Goal: Task Accomplishment & Management: Use online tool/utility

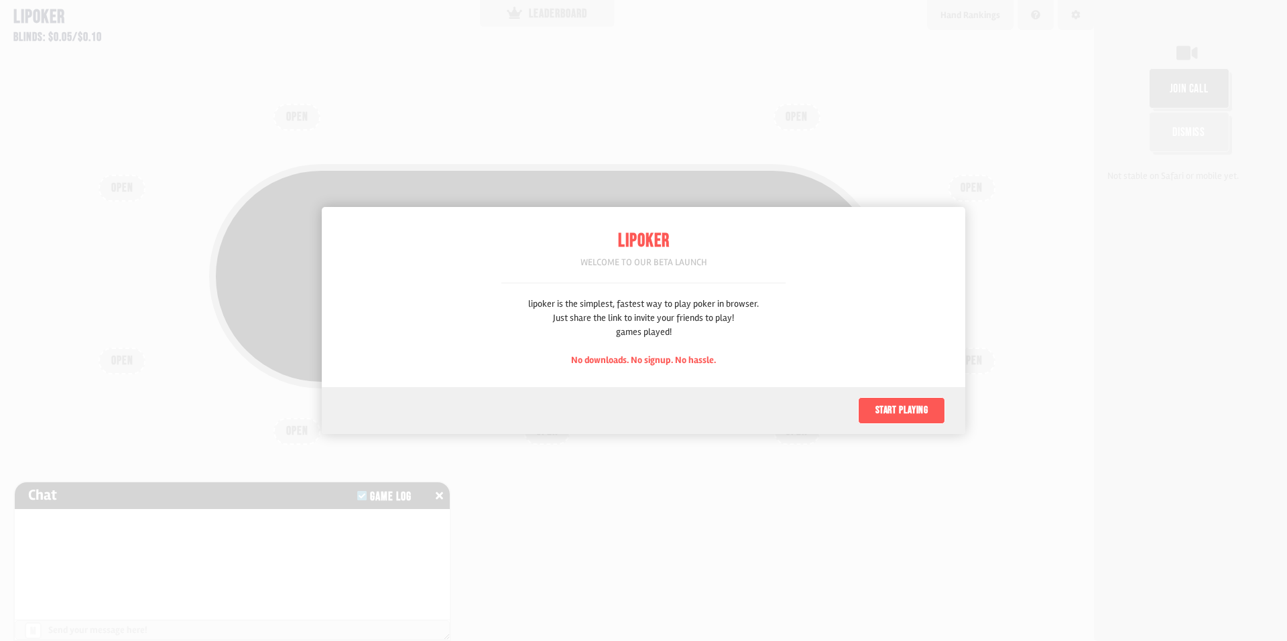
scroll to position [67, 0]
click at [896, 412] on button "Start playing" at bounding box center [901, 410] width 87 height 27
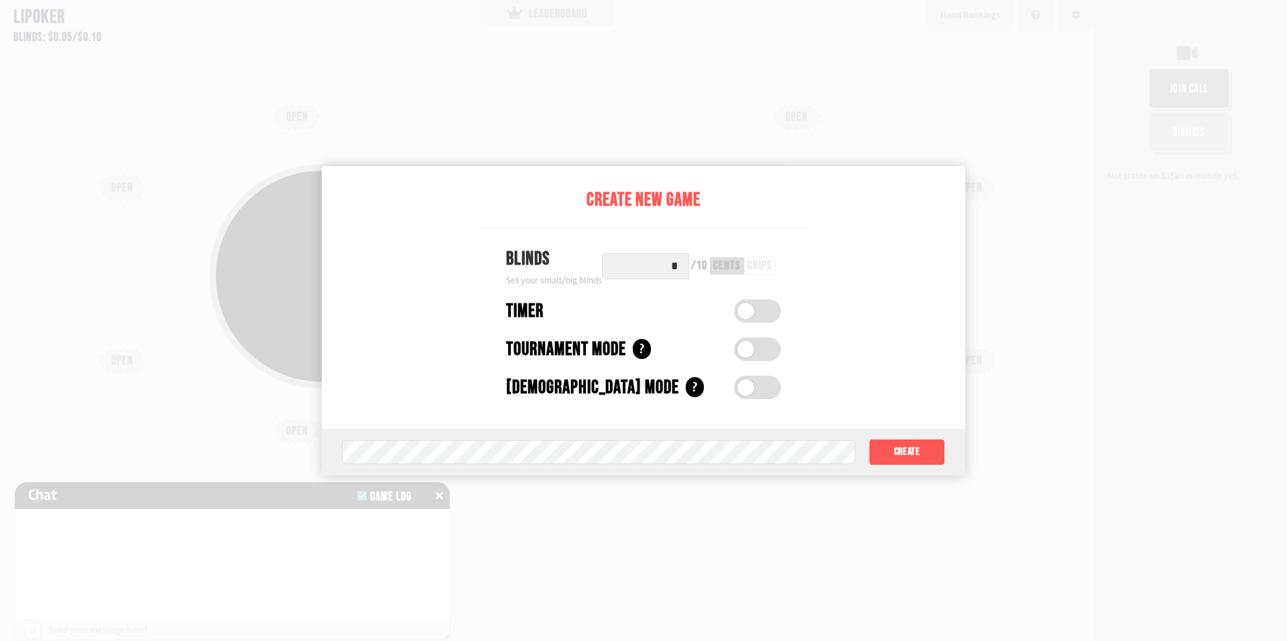
click at [764, 263] on div "chips" at bounding box center [759, 266] width 25 height 12
click at [722, 267] on div "cents" at bounding box center [726, 266] width 27 height 12
click at [765, 356] on label at bounding box center [757, 349] width 47 height 23
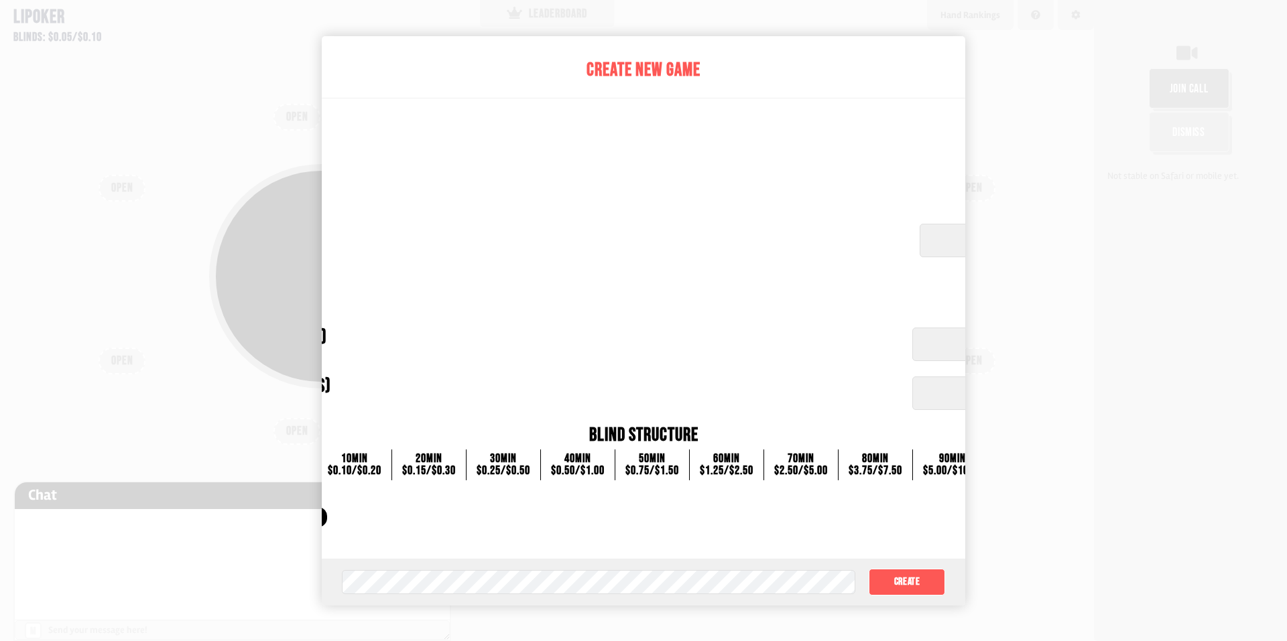
drag, startPoint x: 943, startPoint y: 459, endPoint x: 824, endPoint y: 452, distance: 119.5
click at [824, 454] on div "0 min $0.05 / $0.10 10 min $0.10 / $0.20 20 min $0.15 / $0.30 30 min $0.25 / $0…" at bounding box center [643, 465] width 801 height 31
click at [941, 342] on input "*****" at bounding box center [1028, 345] width 232 height 34
click at [935, 239] on input "**" at bounding box center [1038, 241] width 239 height 34
drag, startPoint x: 788, startPoint y: 21, endPoint x: 863, endPoint y: 28, distance: 75.3
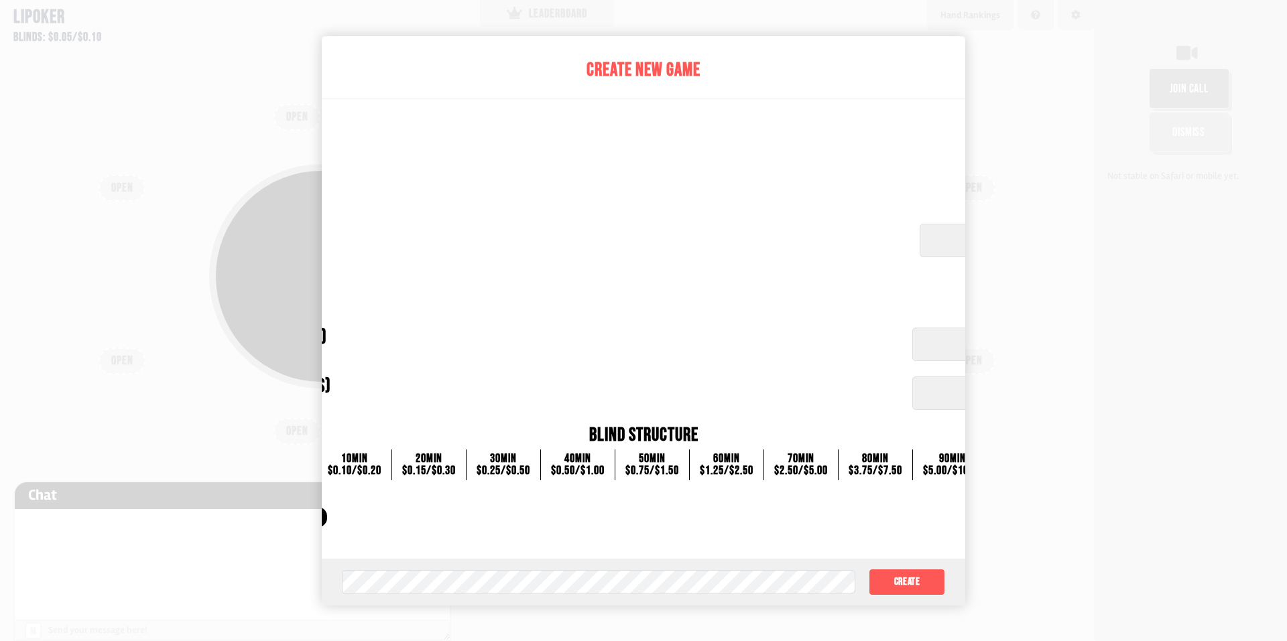
click at [789, 22] on div at bounding box center [643, 320] width 1287 height 641
drag, startPoint x: 1077, startPoint y: 72, endPoint x: 1072, endPoint y: 80, distance: 9.3
click at [1077, 72] on div at bounding box center [643, 320] width 1287 height 641
click at [363, 487] on div "Automatic Buy-in (dollars) Set automatic buy-in amount ***** Increasing Blinds …" at bounding box center [644, 404] width 1082 height 194
click at [373, 456] on div "10 min" at bounding box center [355, 459] width 54 height 12
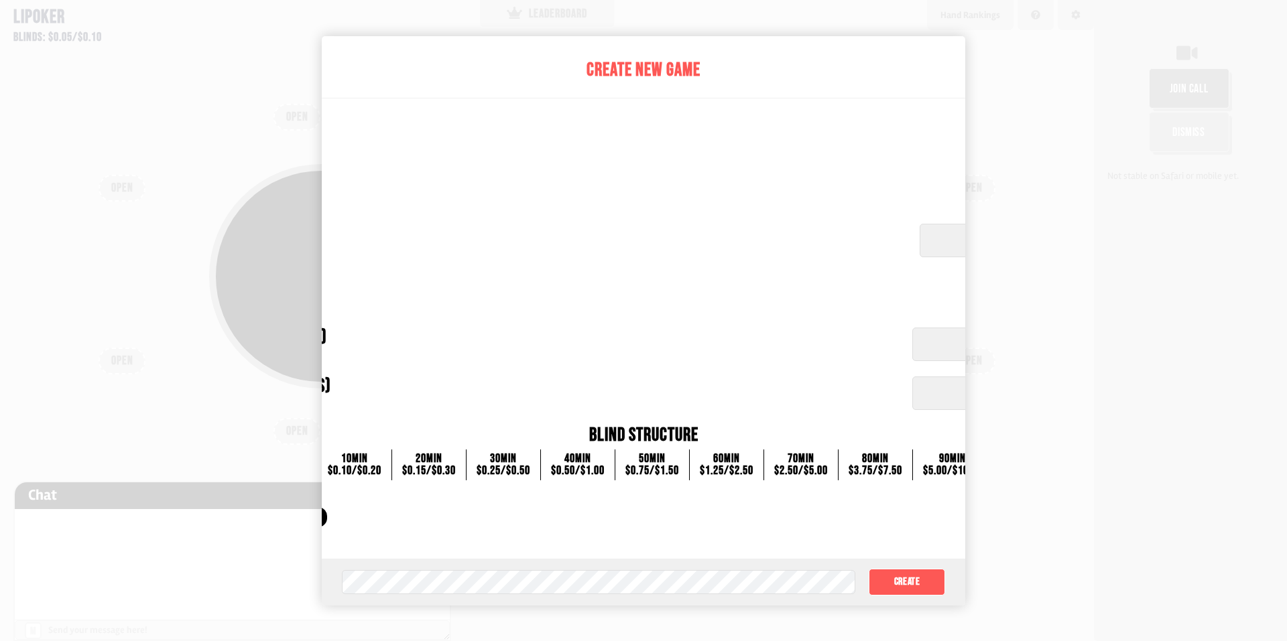
drag, startPoint x: 353, startPoint y: 385, endPoint x: 359, endPoint y: 376, distance: 10.6
click at [353, 384] on div "Increasing Blinds (minutes) Set increasing blinds time interval" at bounding box center [521, 394] width 757 height 42
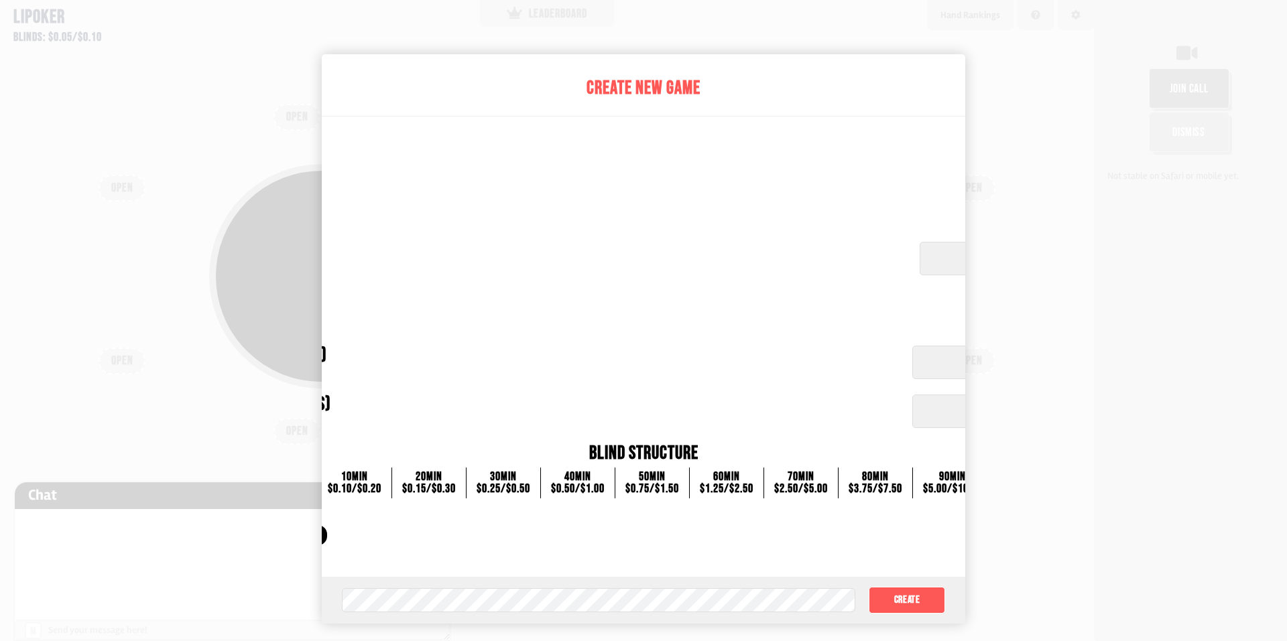
scroll to position [0, 0]
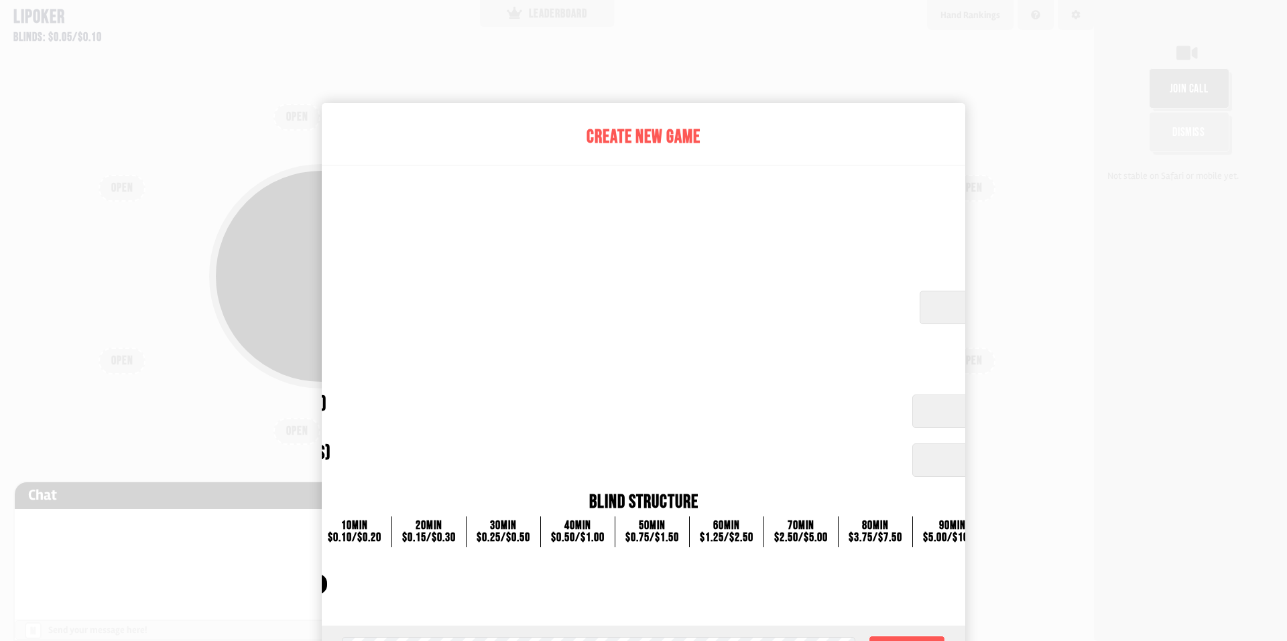
click at [931, 306] on input "**" at bounding box center [1038, 308] width 239 height 34
click at [1010, 252] on div at bounding box center [643, 320] width 1287 height 641
click at [1052, 263] on div at bounding box center [643, 320] width 1287 height 641
drag, startPoint x: 1052, startPoint y: 263, endPoint x: 603, endPoint y: 66, distance: 490.3
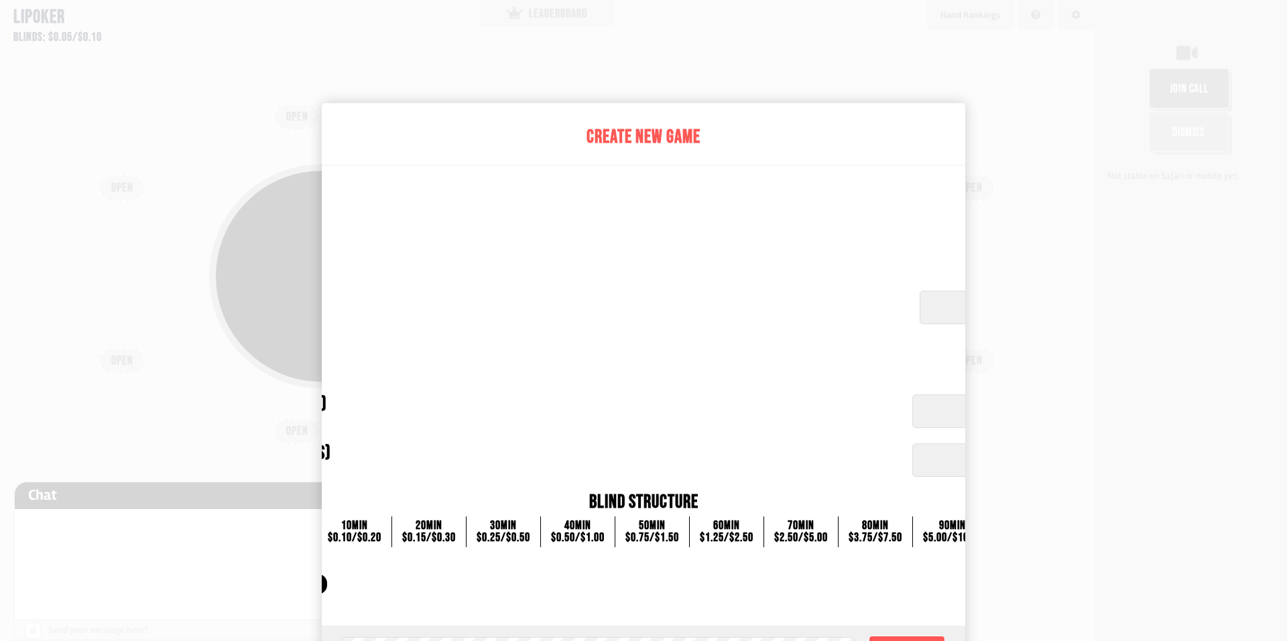
click at [1048, 263] on div at bounding box center [643, 320] width 1287 height 641
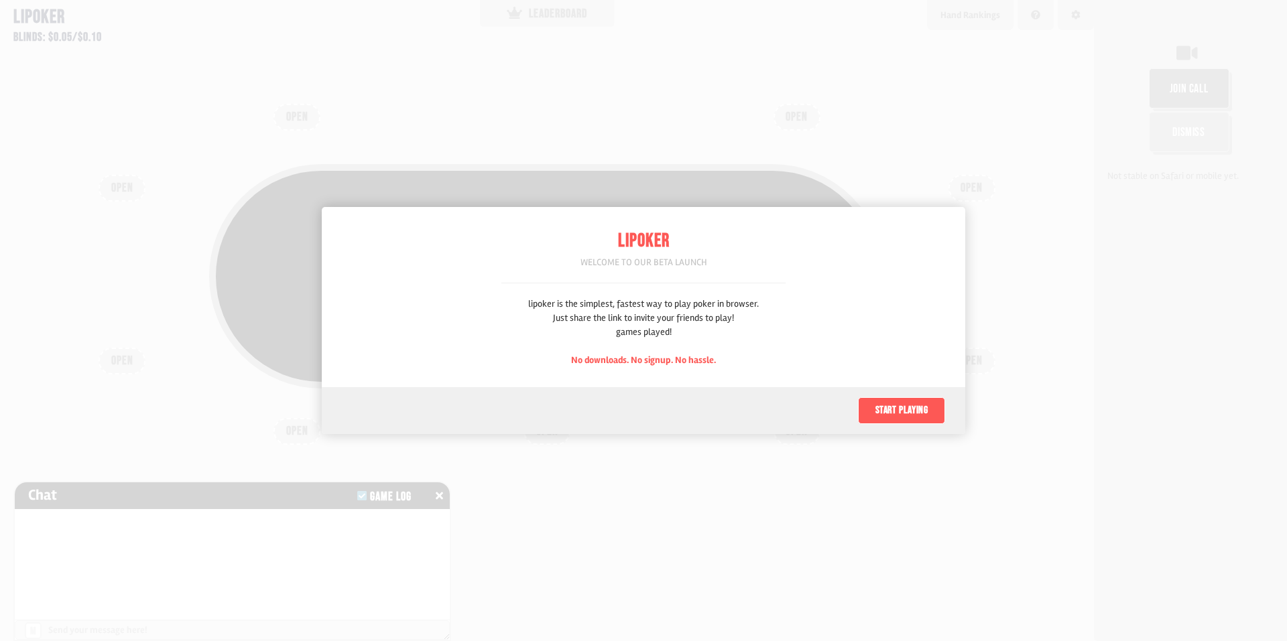
scroll to position [67, 0]
click at [905, 410] on button "Start playing" at bounding box center [901, 410] width 87 height 27
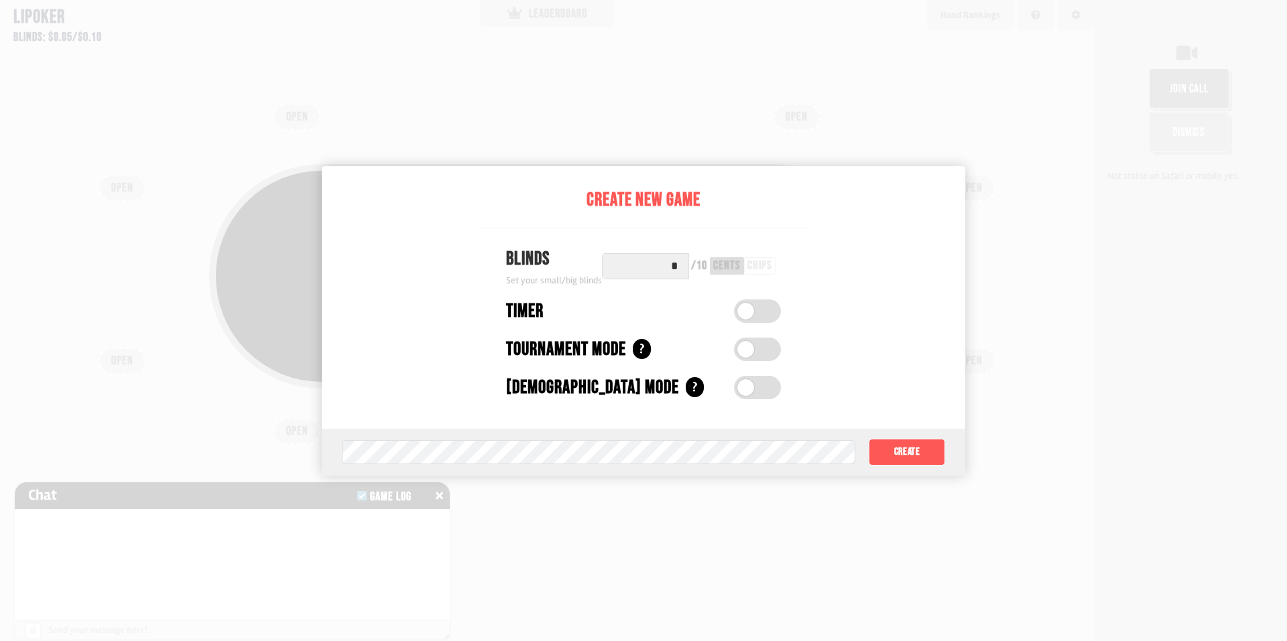
drag, startPoint x: 629, startPoint y: 269, endPoint x: 745, endPoint y: 274, distance: 116.7
click at [745, 274] on div "* / 10 cents chips" at bounding box center [691, 266] width 179 height 26
type input "*"
click at [763, 390] on label at bounding box center [757, 387] width 47 height 23
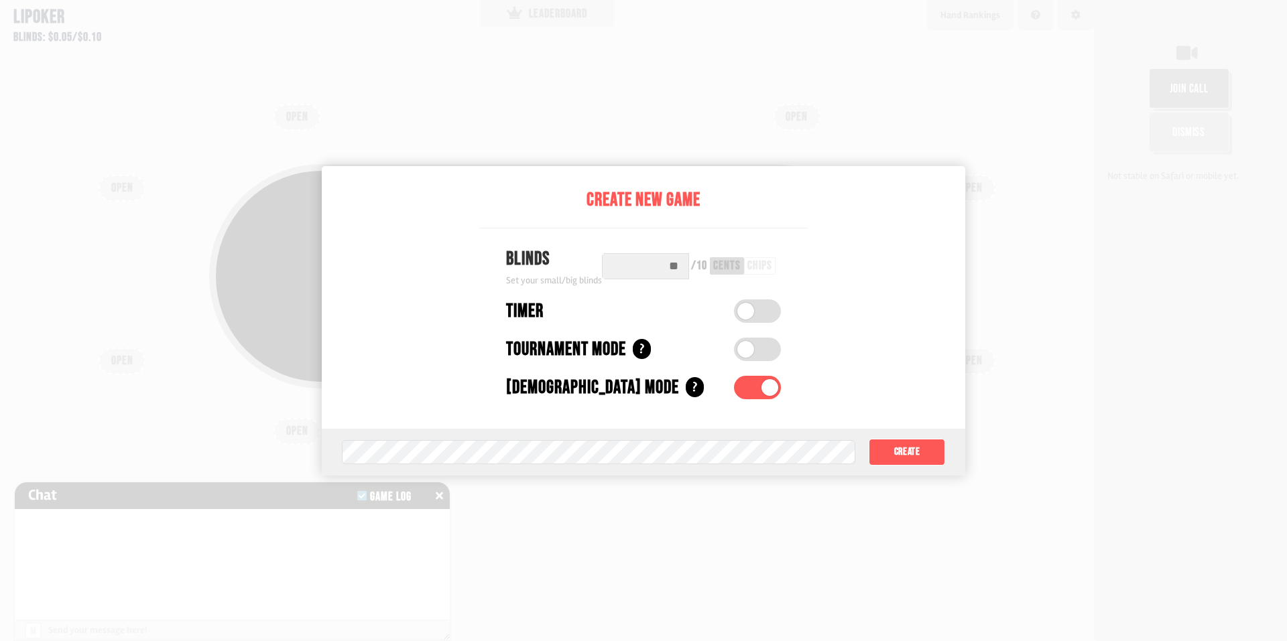
click at [763, 390] on span at bounding box center [769, 387] width 17 height 17
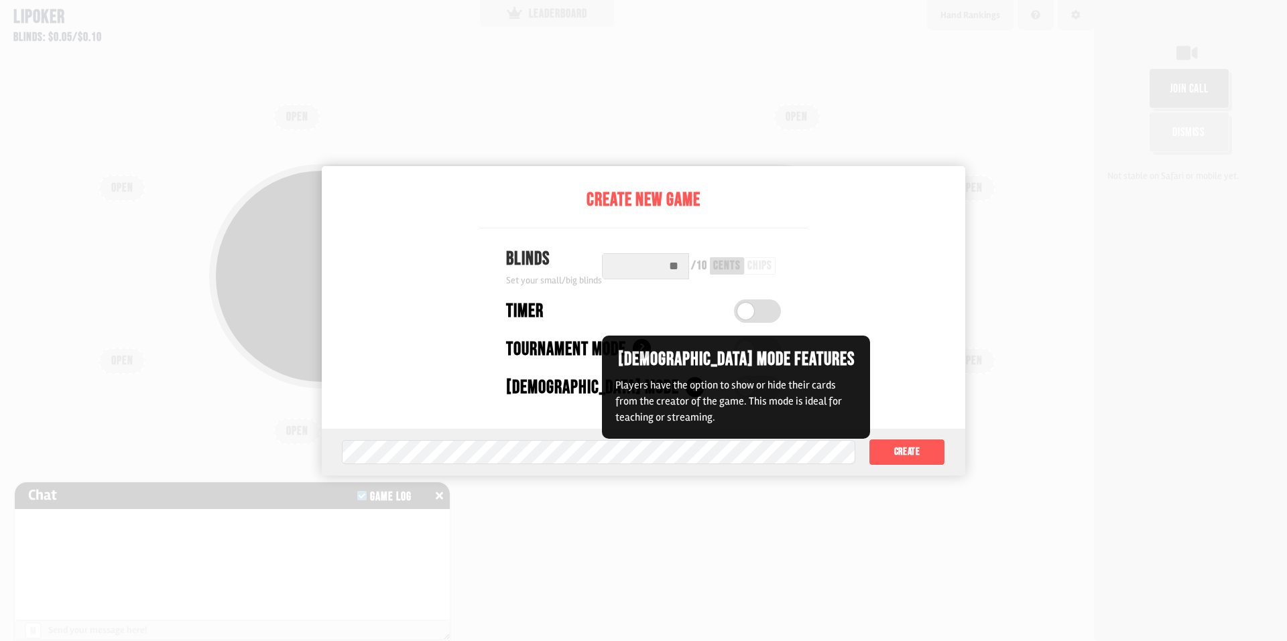
click at [686, 387] on div "?" at bounding box center [695, 387] width 18 height 20
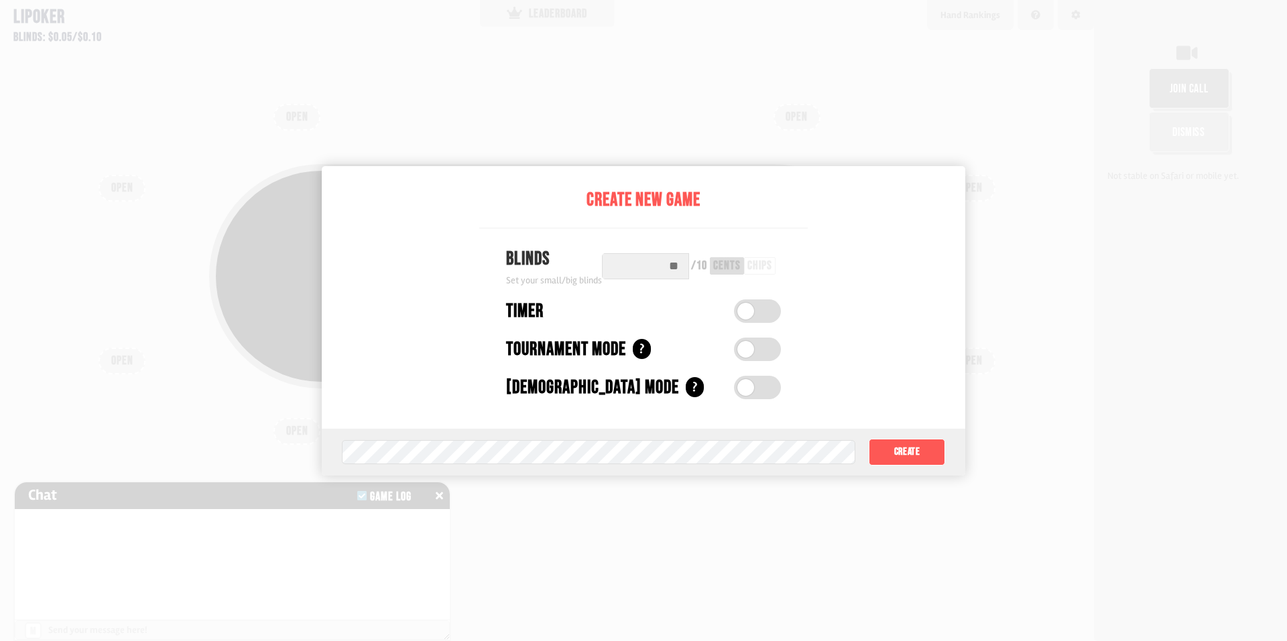
click at [576, 429] on div "Game password (optional) Create" at bounding box center [643, 452] width 643 height 47
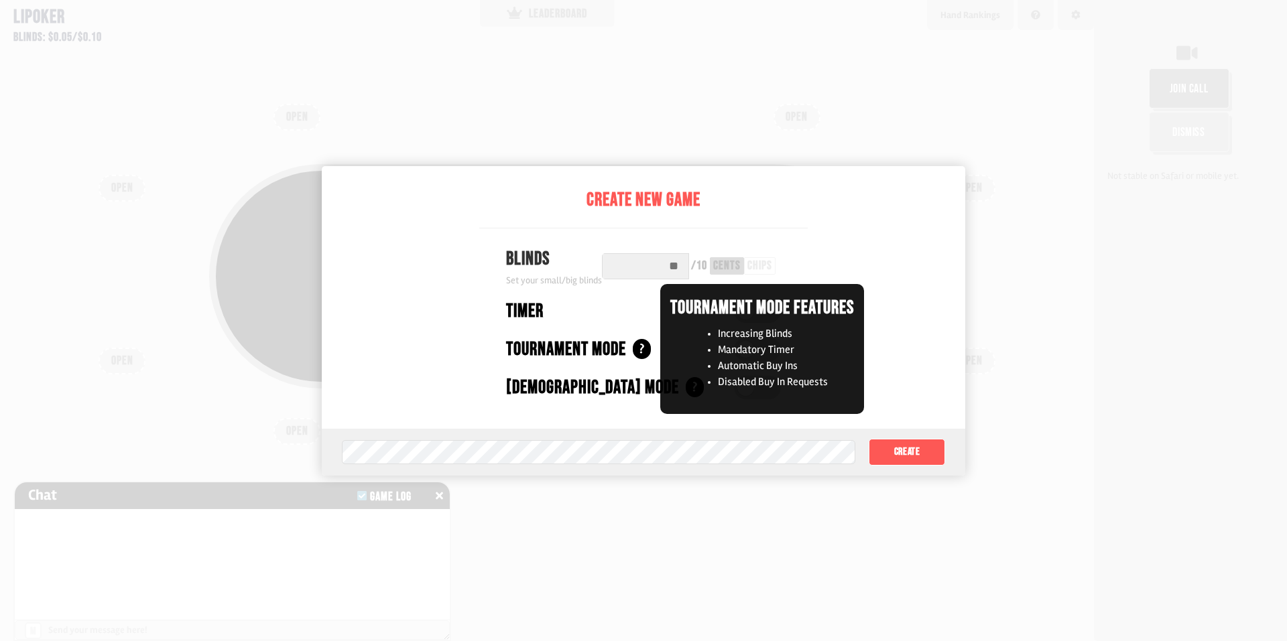
click at [645, 349] on div "?" at bounding box center [642, 349] width 18 height 20
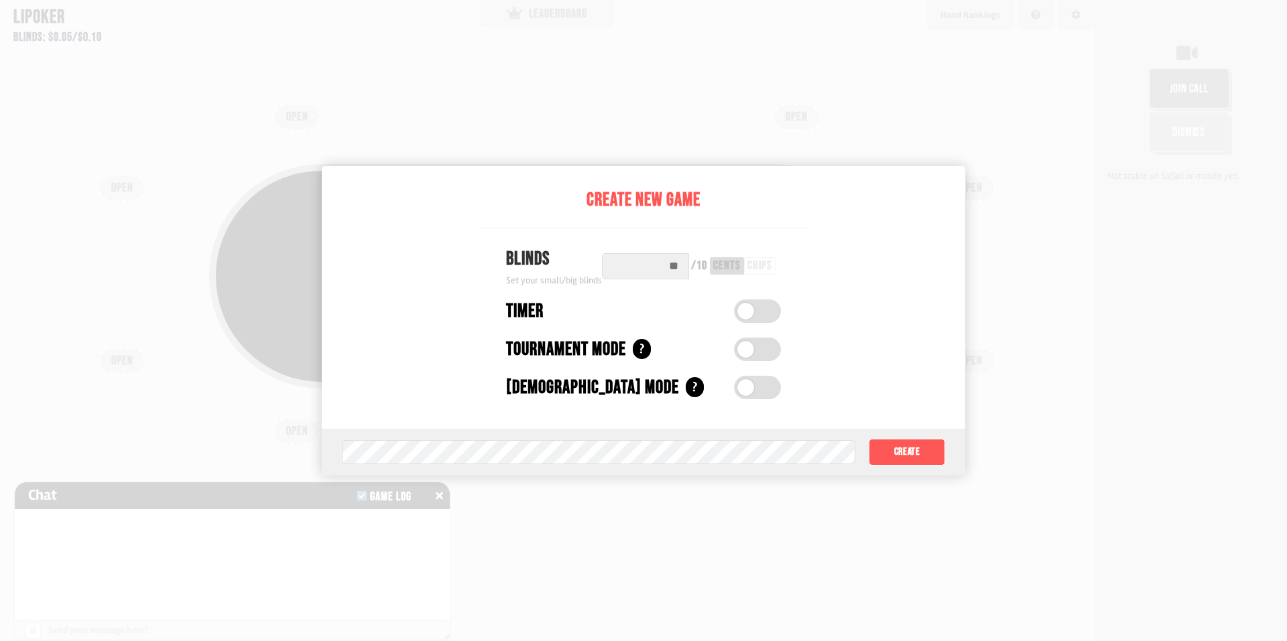
click at [647, 406] on div "Create New Game Blinds Set your small/big blinds / 10 cents chips Timer Timer (…" at bounding box center [643, 297] width 328 height 263
click at [767, 352] on label at bounding box center [757, 349] width 47 height 23
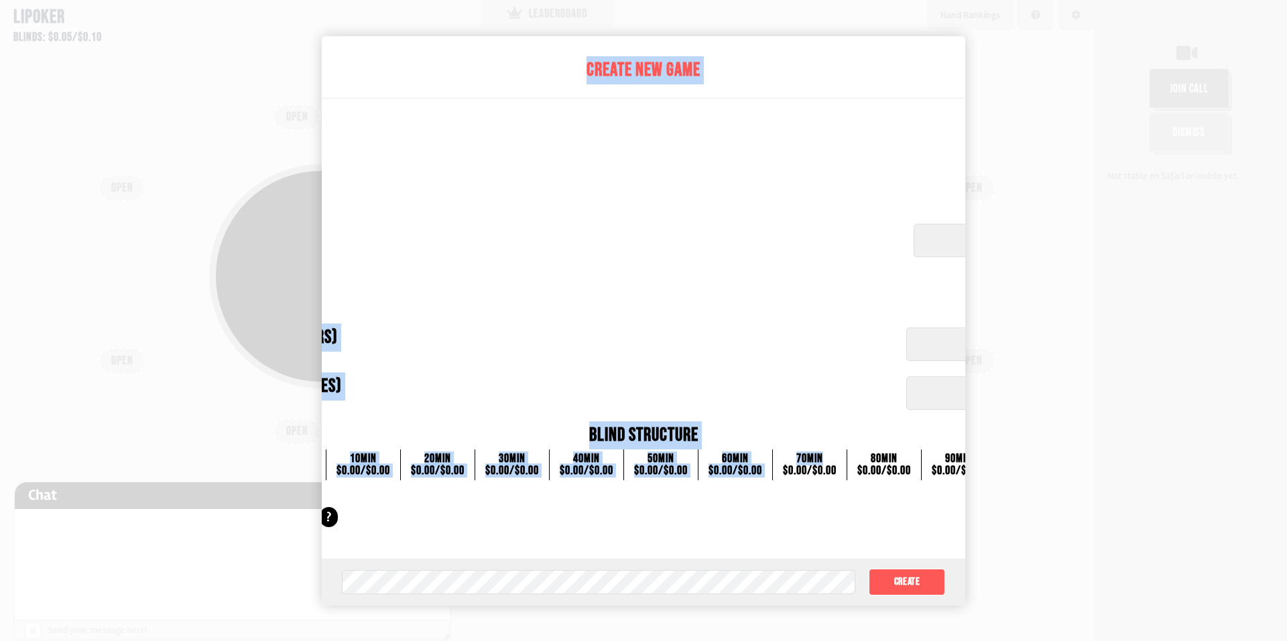
drag, startPoint x: 824, startPoint y: 451, endPoint x: 0, endPoint y: 437, distance: 824.3
click at [0, 437] on div "Create New Game Blinds Set your initial small/big blinds Blind structure shown …" at bounding box center [643, 320] width 1287 height 641
click at [443, 249] on div "Set amount of time per turn" at bounding box center [520, 255] width 761 height 14
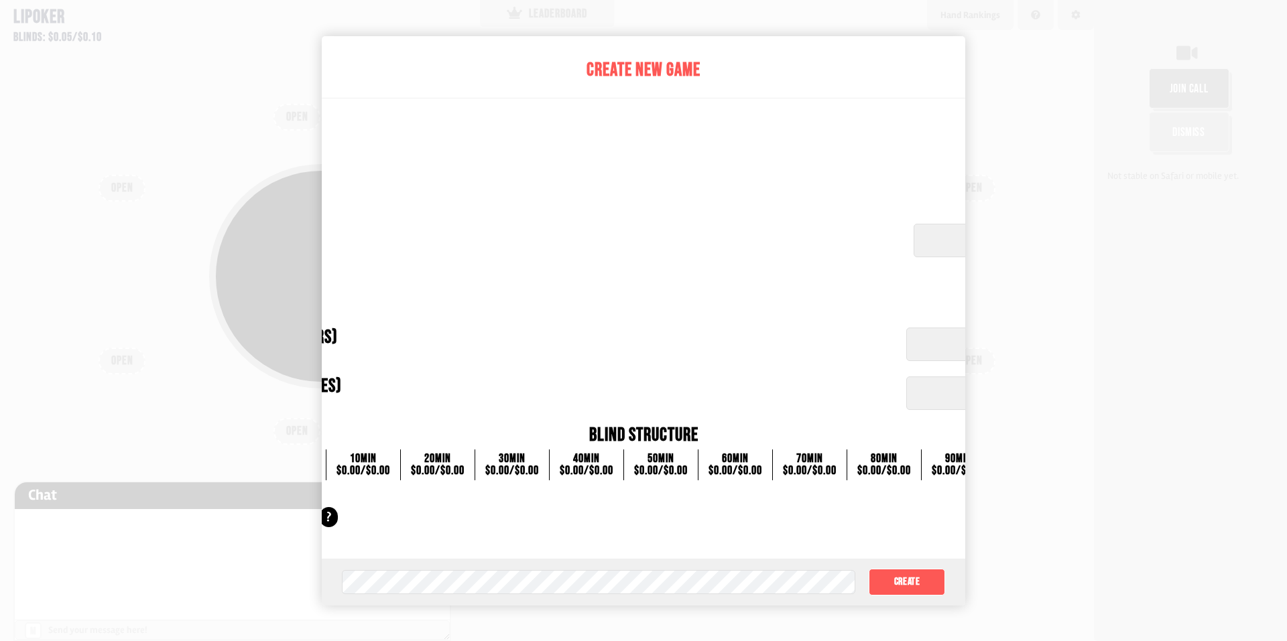
click at [1124, 438] on div at bounding box center [643, 320] width 1287 height 641
click at [1054, 455] on div at bounding box center [643, 320] width 1287 height 641
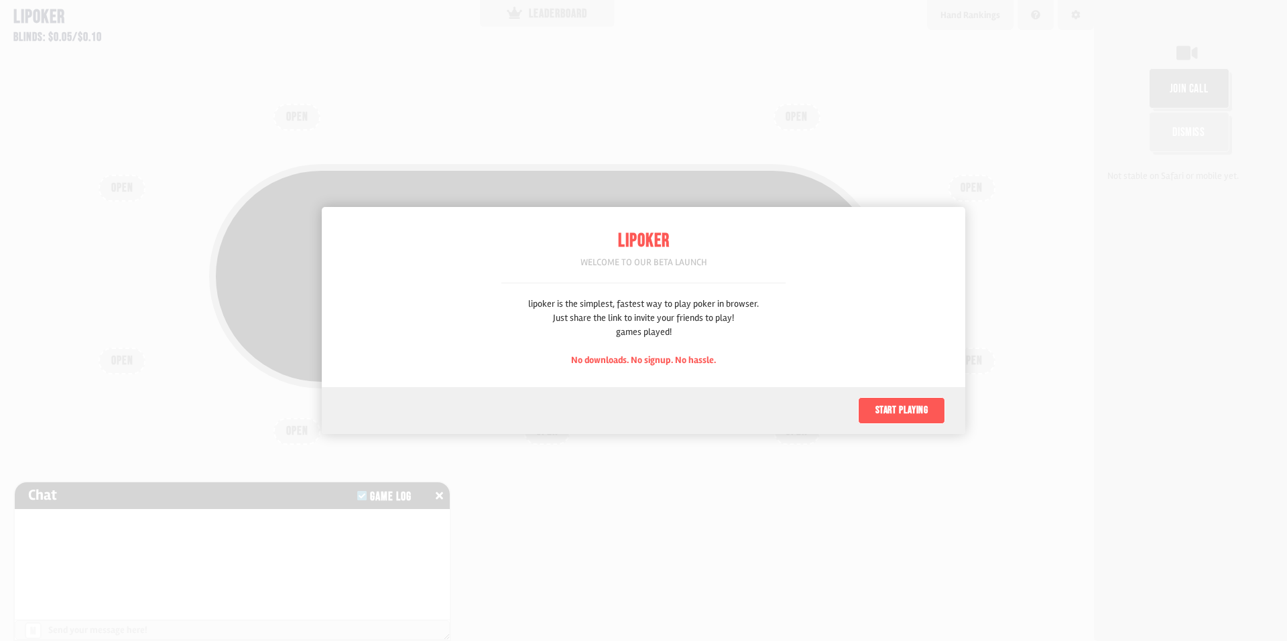
scroll to position [67, 0]
click at [911, 401] on button "Start playing" at bounding box center [901, 410] width 87 height 27
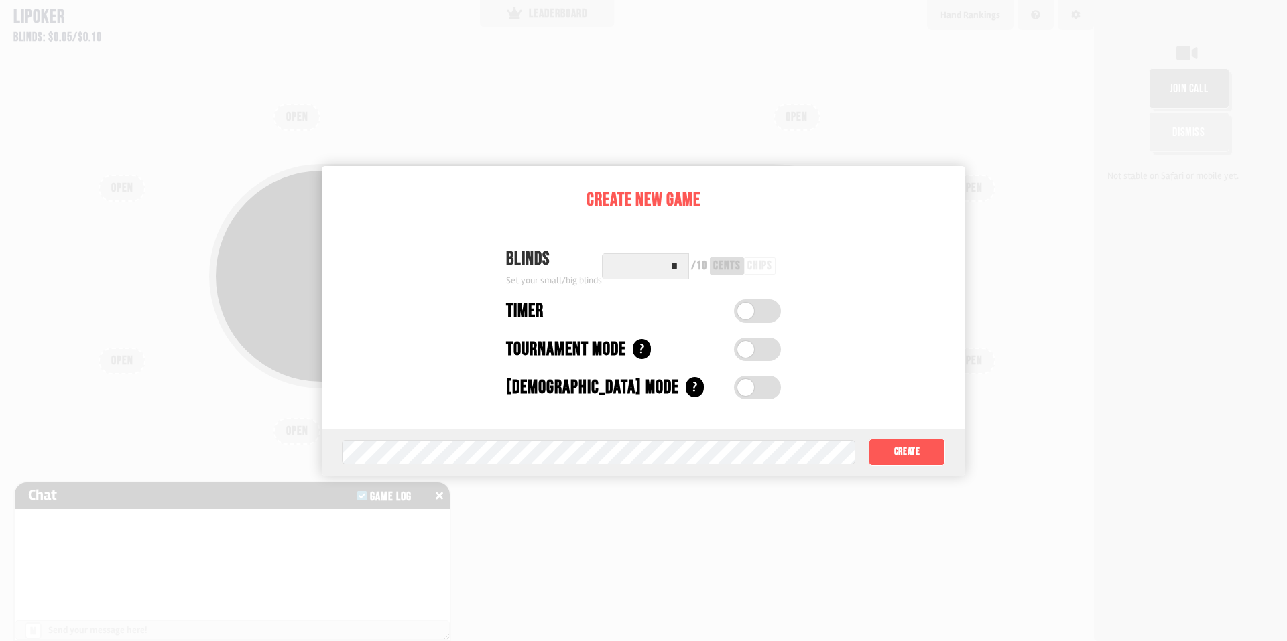
drag, startPoint x: 653, startPoint y: 267, endPoint x: 750, endPoint y: 271, distance: 96.6
click at [750, 271] on div "* / 10 cents chips" at bounding box center [691, 266] width 179 height 26
type input "***"
click at [725, 326] on div "Create New Game Blinds Set your small/big blinds *** / 200 cents chips Timer Ti…" at bounding box center [643, 297] width 334 height 263
click at [761, 267] on div "chips" at bounding box center [762, 266] width 25 height 12
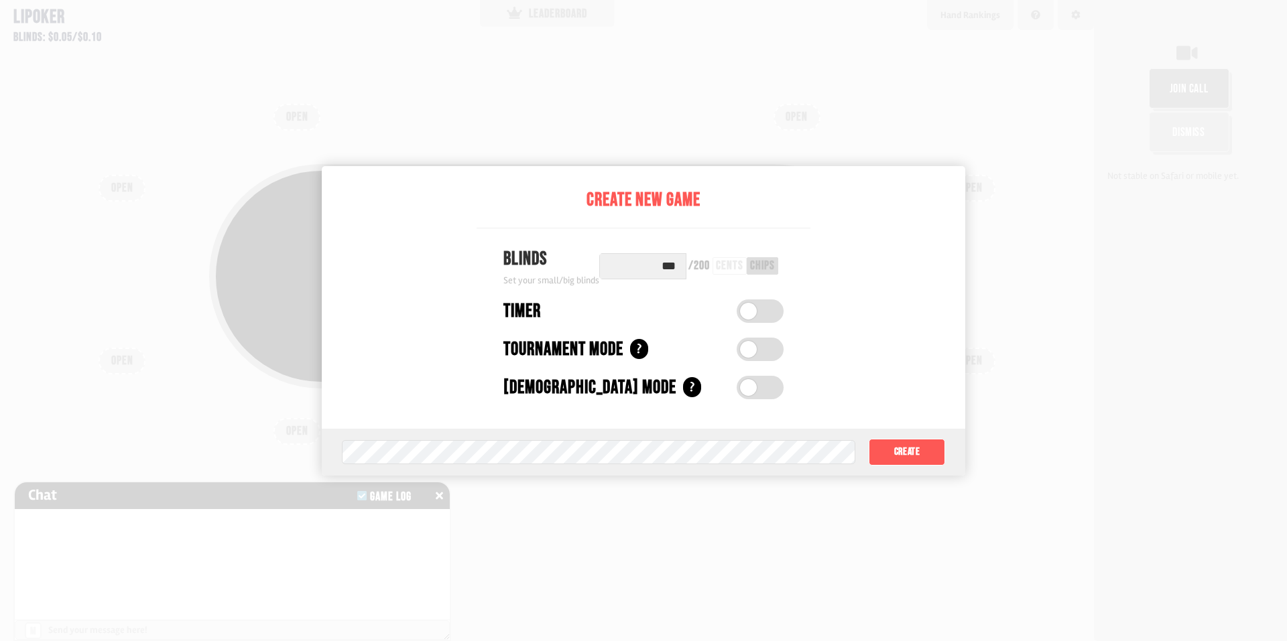
click at [720, 266] on div "cents" at bounding box center [729, 266] width 27 height 12
click at [530, 279] on div "Set your small/big blinds" at bounding box center [551, 280] width 96 height 14
click at [572, 275] on div "Set your small/big blinds" at bounding box center [551, 280] width 96 height 14
click at [648, 261] on input "***" at bounding box center [642, 266] width 87 height 26
click at [767, 350] on label at bounding box center [759, 349] width 47 height 23
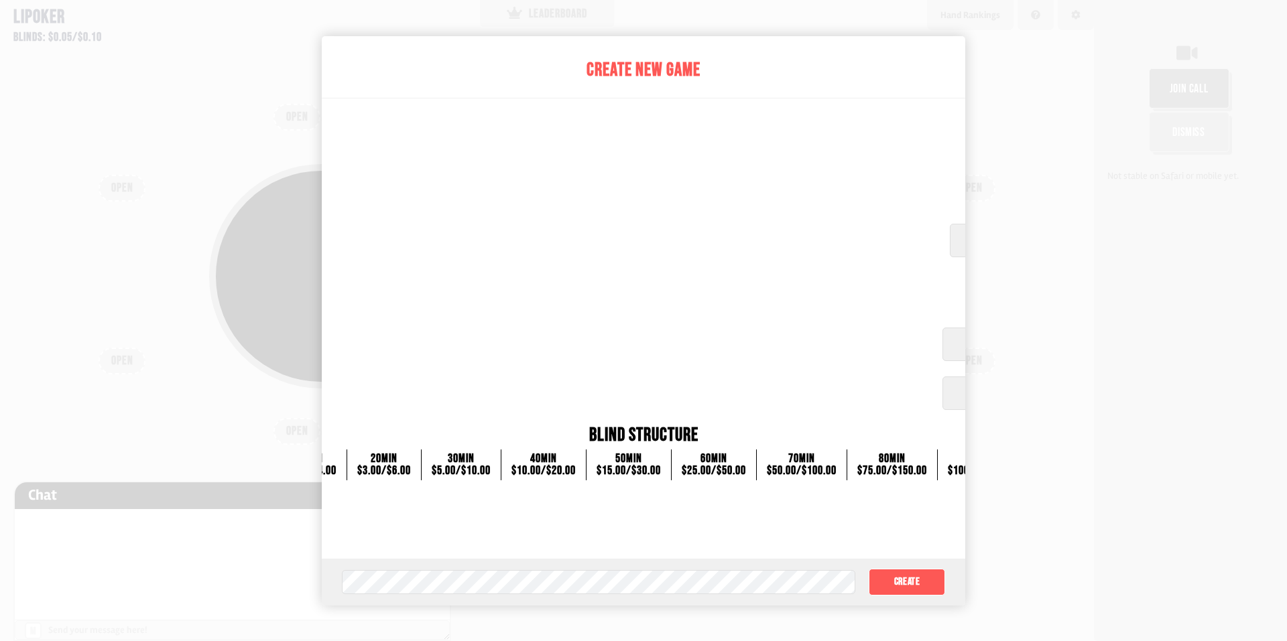
click at [1090, 174] on div at bounding box center [643, 320] width 1287 height 641
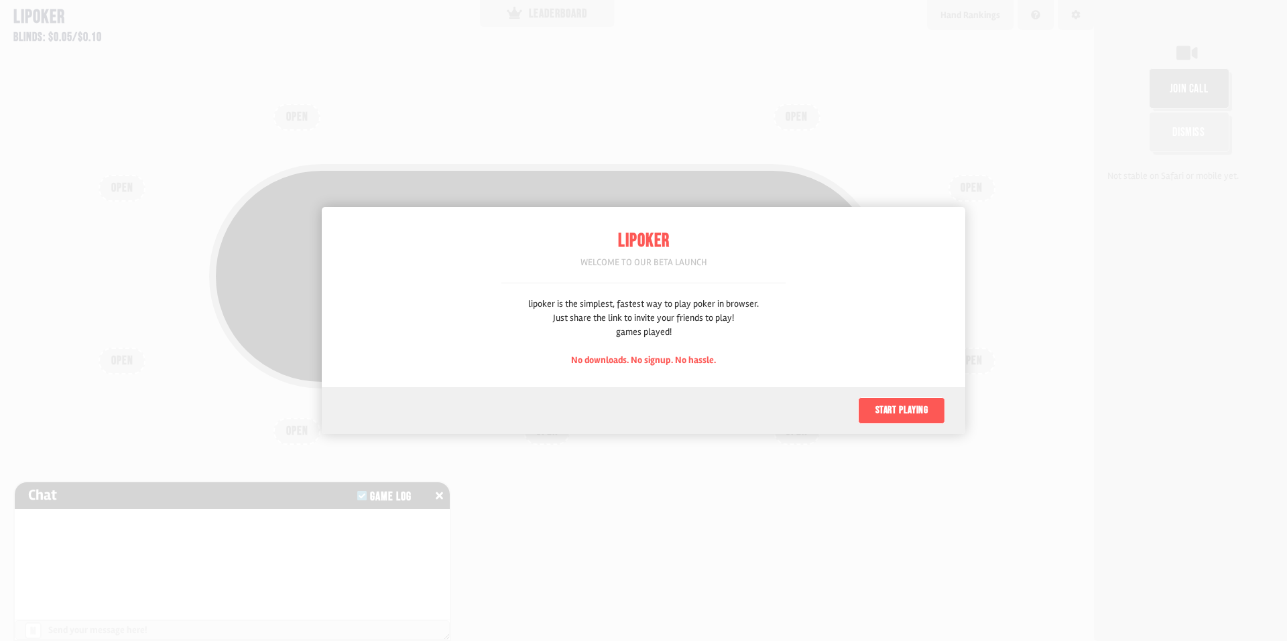
scroll to position [67, 0]
click at [903, 399] on button "Start playing" at bounding box center [901, 410] width 87 height 27
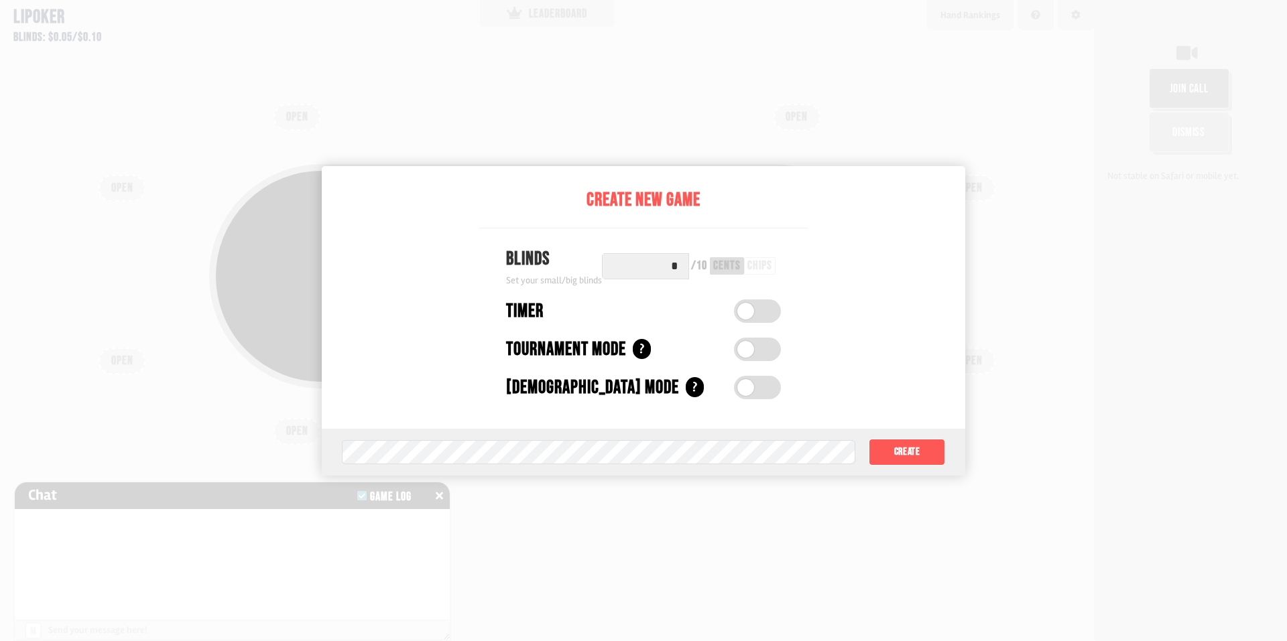
drag, startPoint x: 680, startPoint y: 263, endPoint x: 648, endPoint y: 270, distance: 33.0
click at [649, 270] on input "*" at bounding box center [645, 266] width 87 height 26
type input "*"
type input "***"
click at [660, 311] on div "Timer" at bounding box center [613, 312] width 220 height 28
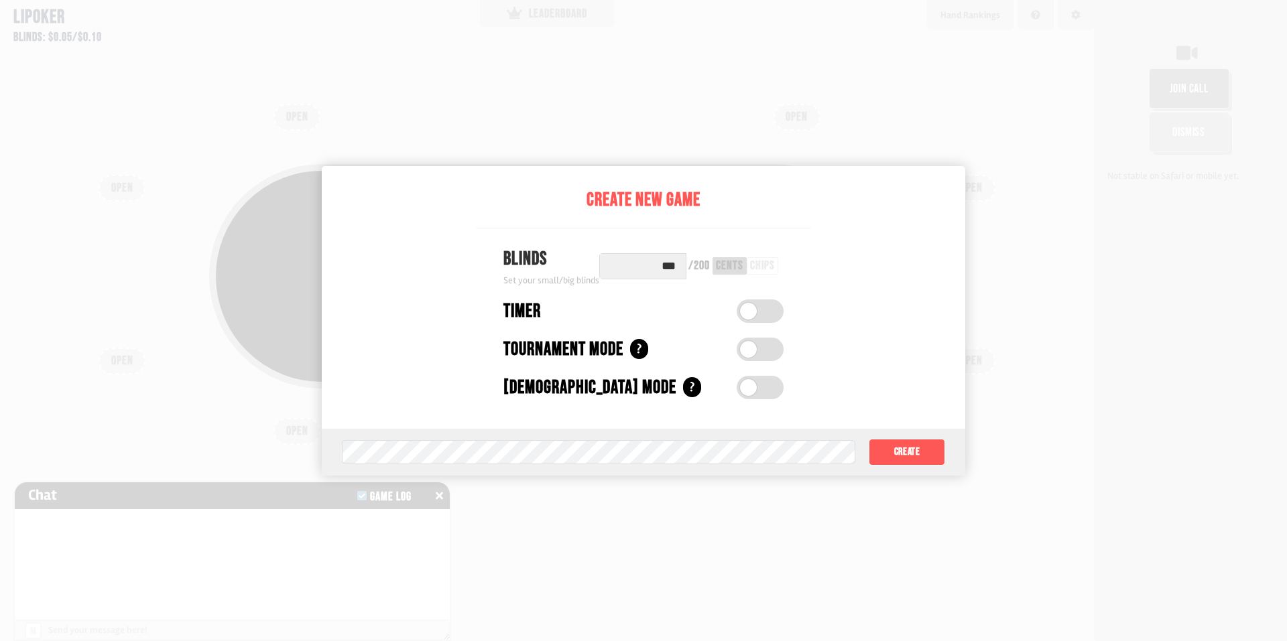
click at [759, 302] on label at bounding box center [759, 311] width 47 height 23
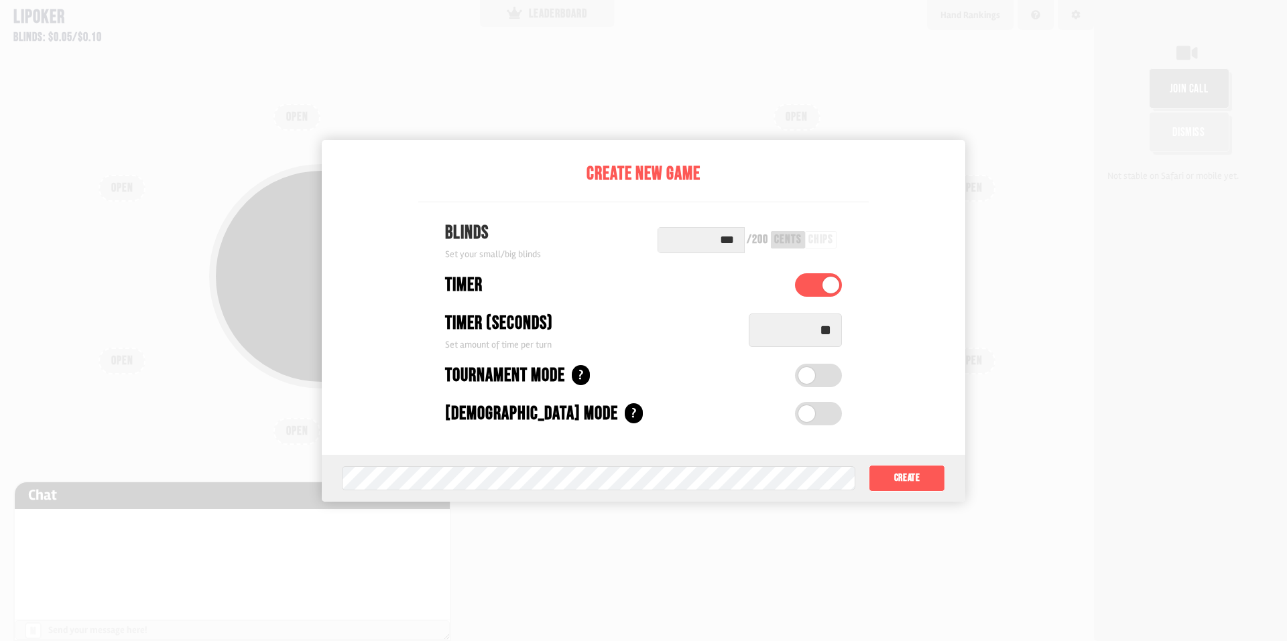
click at [830, 375] on label at bounding box center [818, 375] width 47 height 23
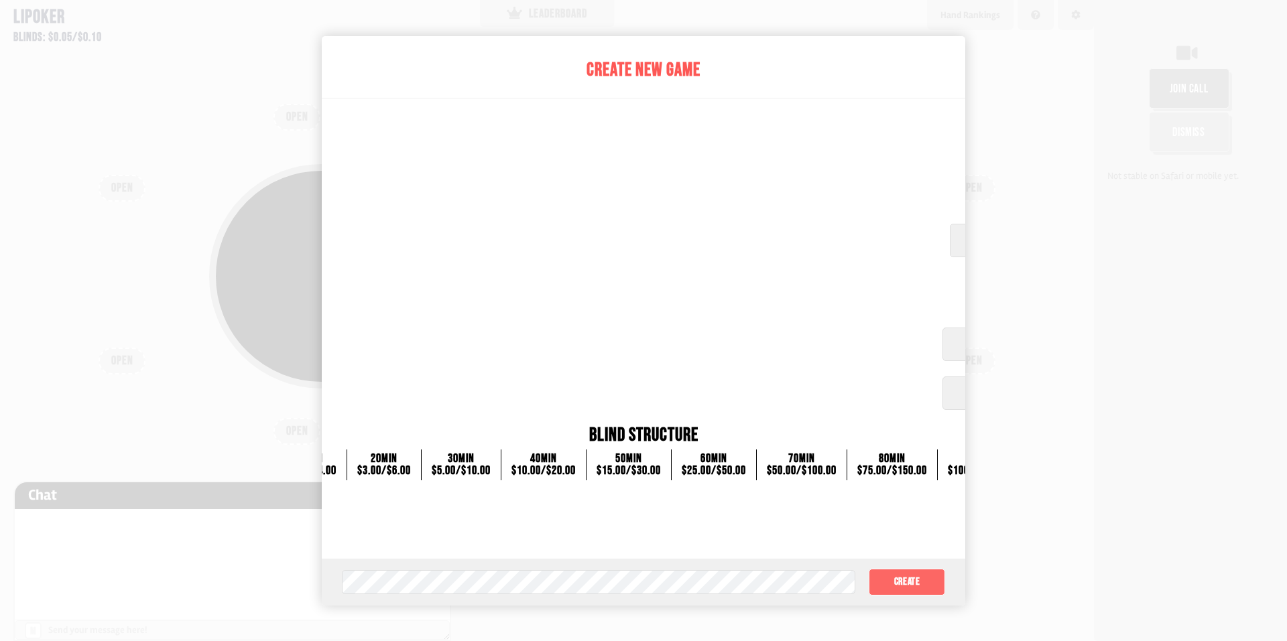
click at [909, 585] on button "Create" at bounding box center [906, 582] width 76 height 27
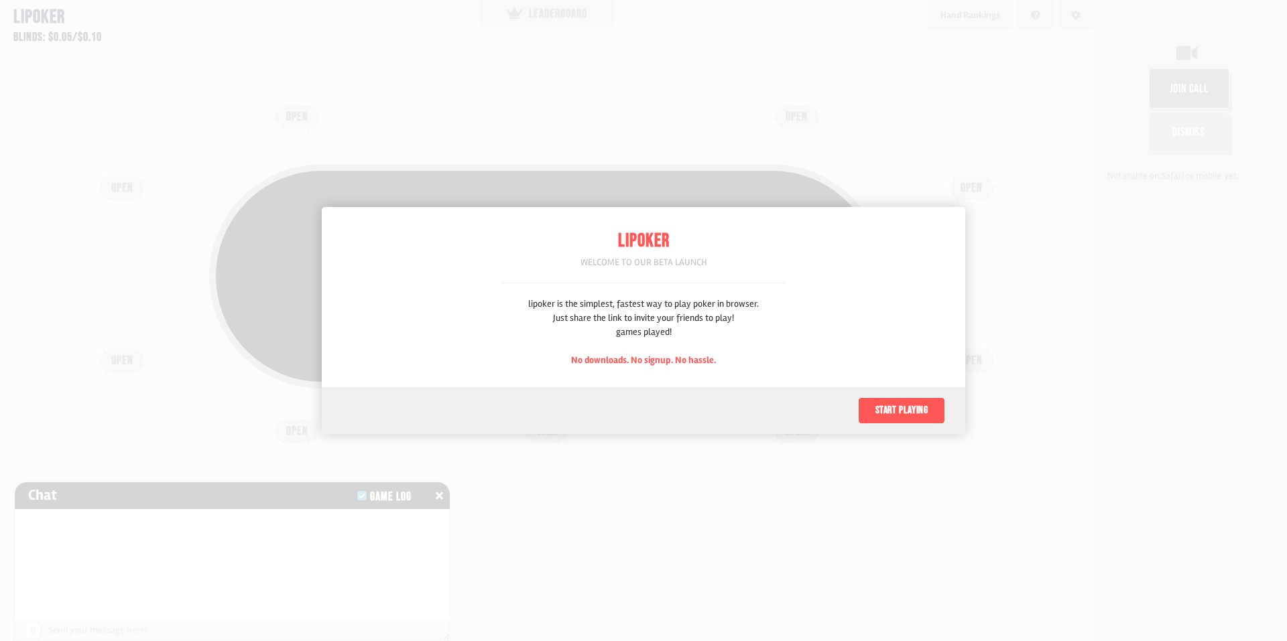
scroll to position [67, 0]
click at [895, 416] on button "Start playing" at bounding box center [901, 410] width 87 height 27
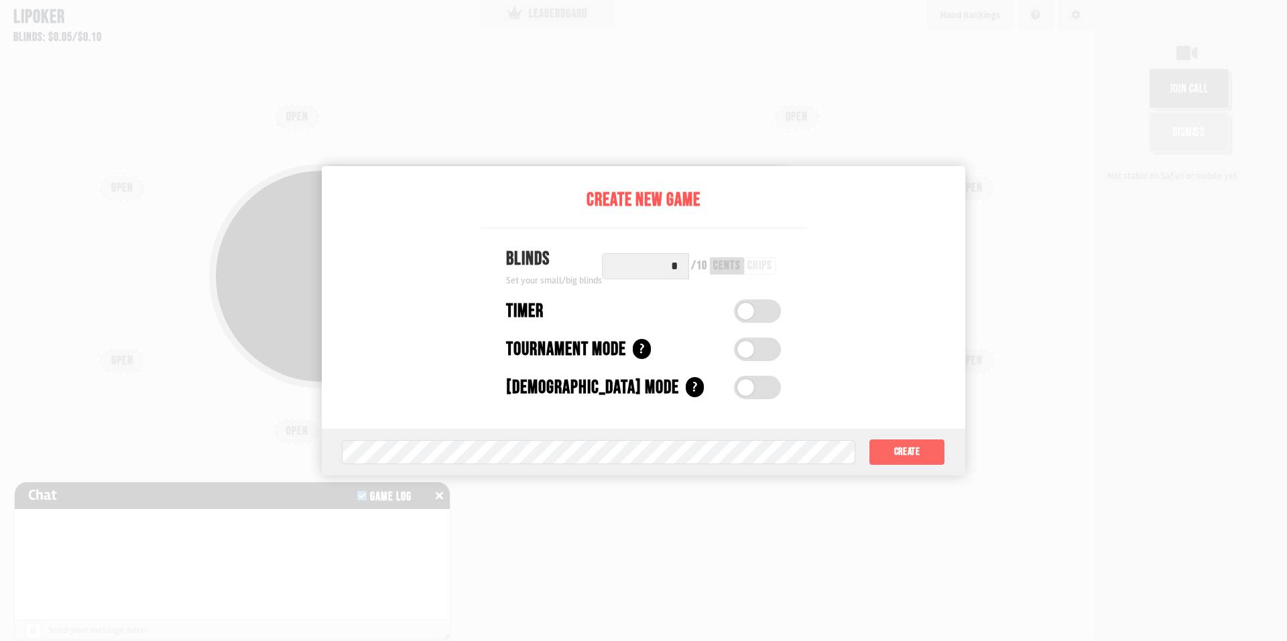
click at [905, 451] on button "Create" at bounding box center [906, 452] width 76 height 27
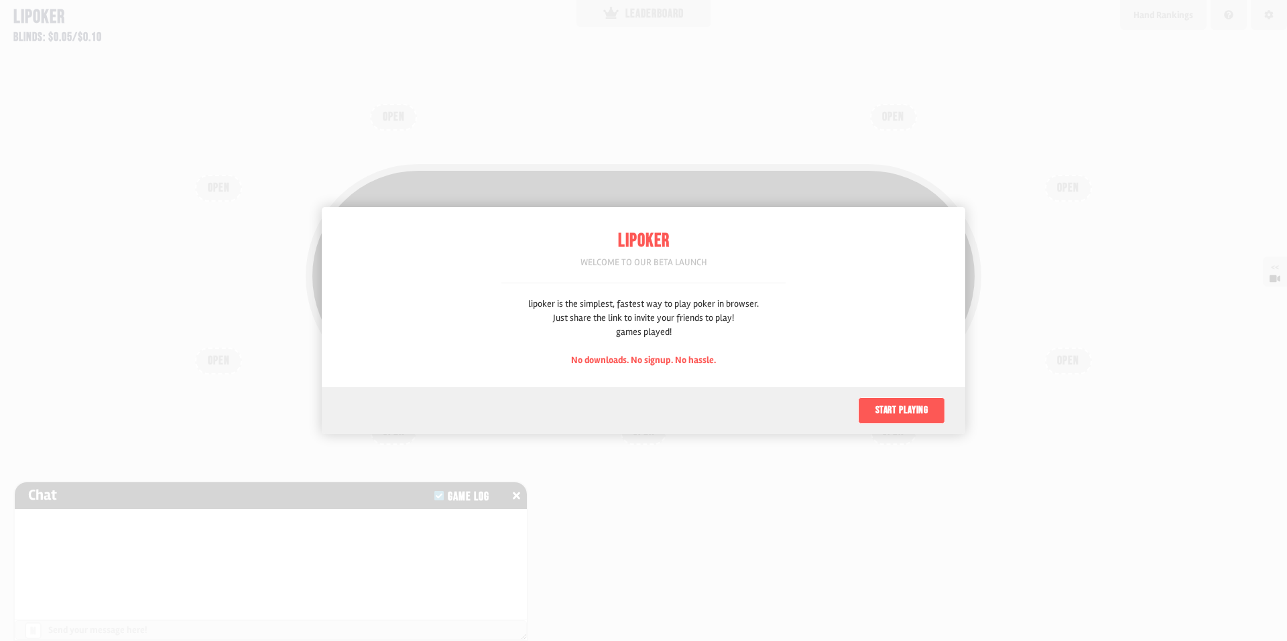
scroll to position [67, 0]
click at [892, 419] on button "Start playing" at bounding box center [901, 410] width 87 height 27
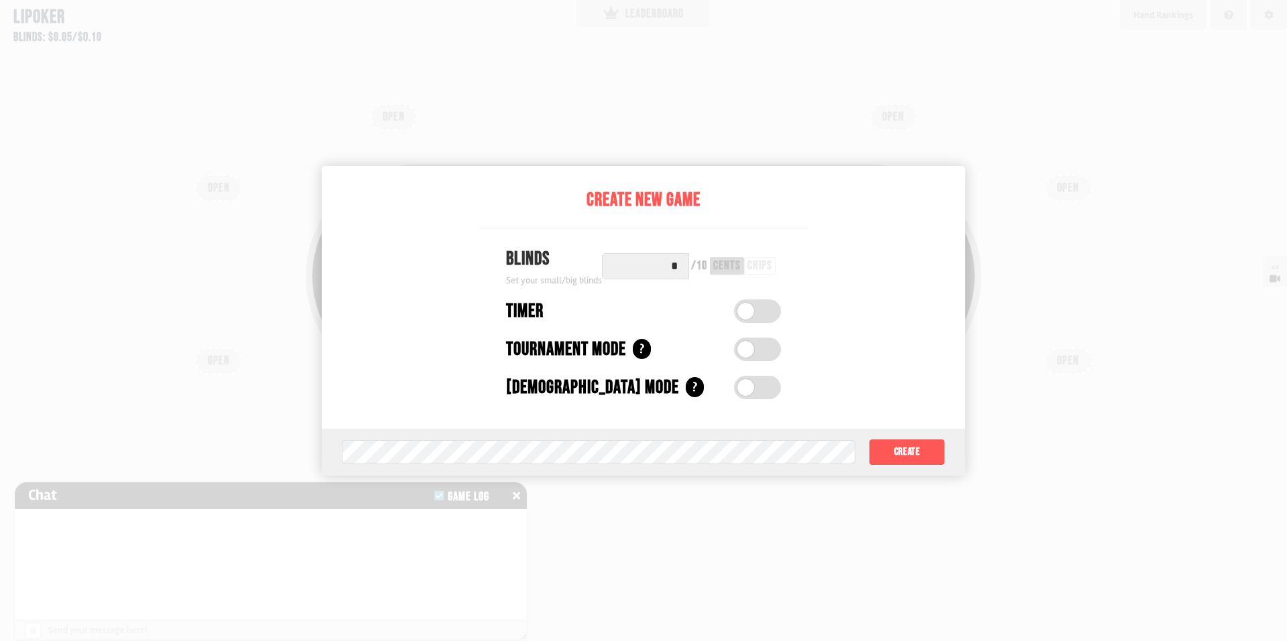
drag, startPoint x: 655, startPoint y: 257, endPoint x: 739, endPoint y: 263, distance: 84.0
click at [734, 263] on div "* / 10 cents chips" at bounding box center [691, 266] width 179 height 26
type input "***"
click at [753, 355] on span at bounding box center [748, 349] width 17 height 17
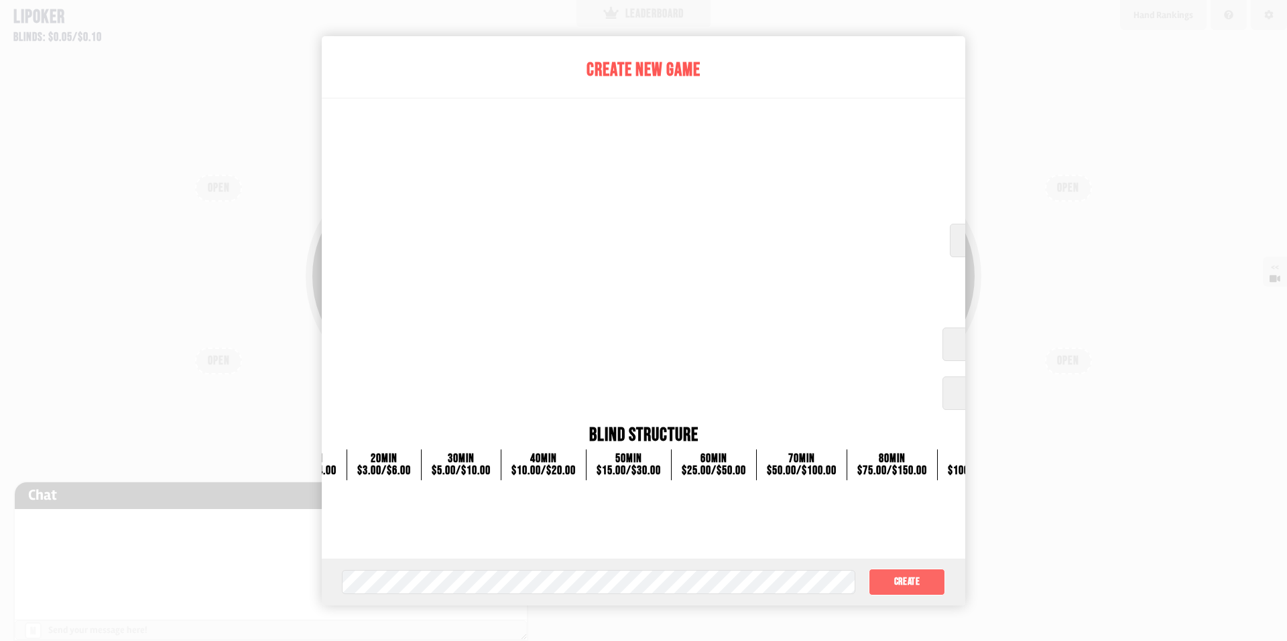
click at [911, 586] on button "Create" at bounding box center [906, 582] width 76 height 27
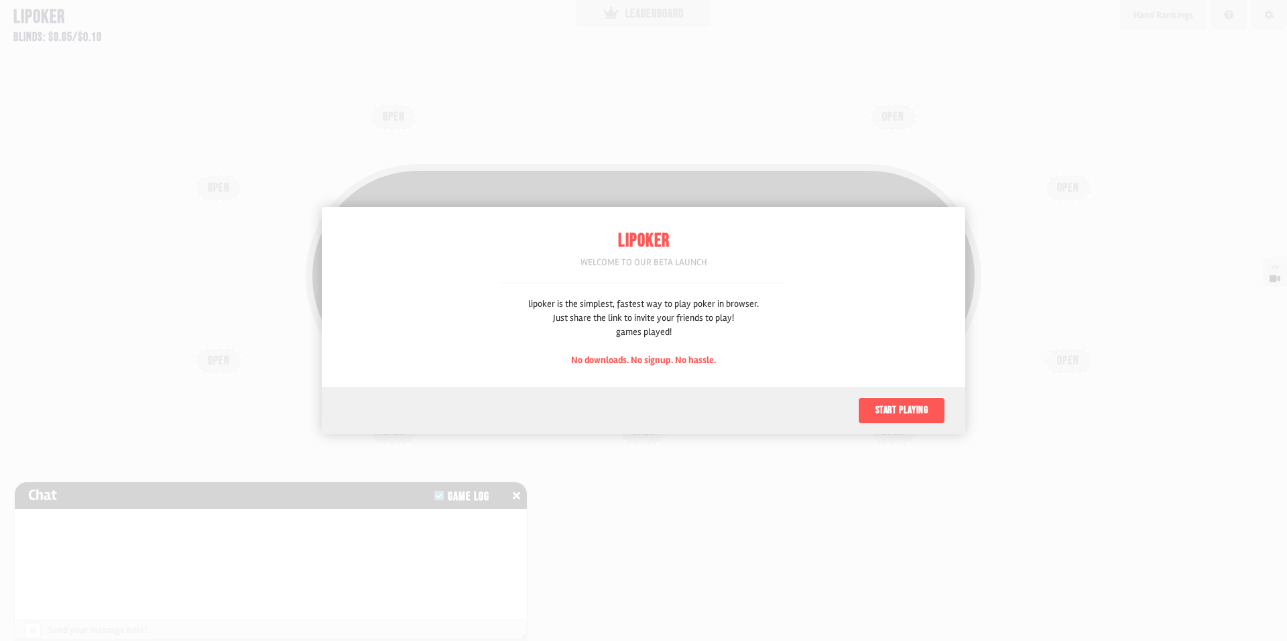
scroll to position [67, 0]
click at [913, 409] on button "Start playing" at bounding box center [901, 410] width 87 height 27
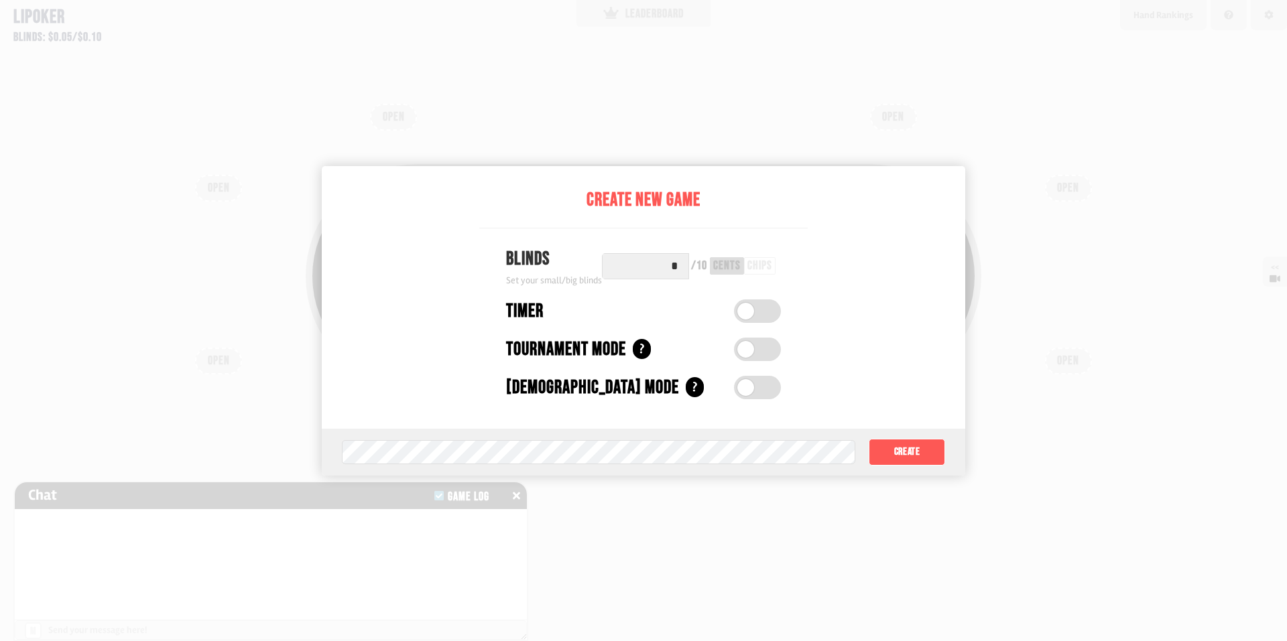
drag, startPoint x: 675, startPoint y: 262, endPoint x: 784, endPoint y: 265, distance: 108.6
click at [783, 265] on div "Blinds Set your small/big blinds * / 10 cents chips" at bounding box center [643, 266] width 328 height 42
type input "***"
click at [814, 268] on div "Create New Game Blinds Set your small/big blinds *** / 200 cents chips Timer Ti…" at bounding box center [643, 321] width 643 height 310
click at [916, 452] on button "Create" at bounding box center [906, 452] width 76 height 27
